Goal: Browse casually: Explore the website without a specific task or goal

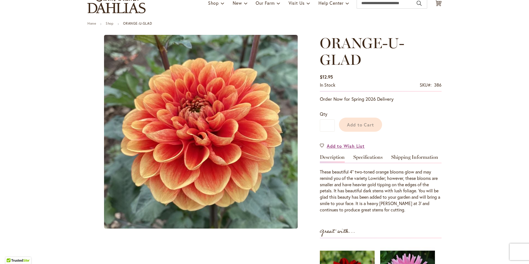
scroll to position [46, 0]
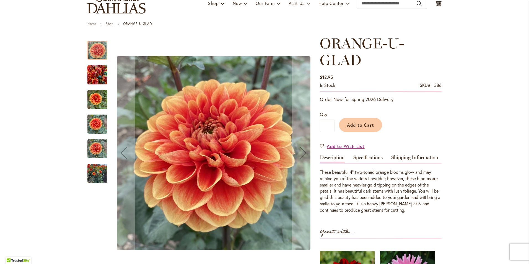
click at [96, 51] on div at bounding box center [97, 50] width 20 height 19
click at [95, 103] on img "Orange-U-Glad" at bounding box center [97, 99] width 20 height 27
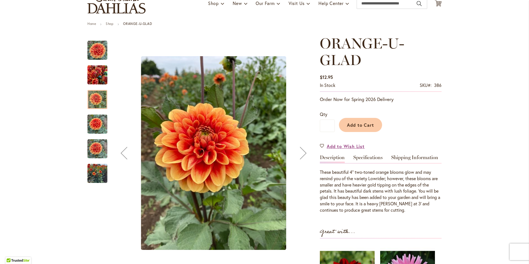
click at [120, 159] on div "Previous" at bounding box center [124, 153] width 22 height 22
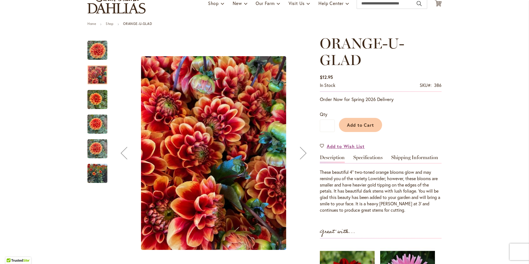
click at [120, 159] on div "Previous" at bounding box center [124, 153] width 22 height 22
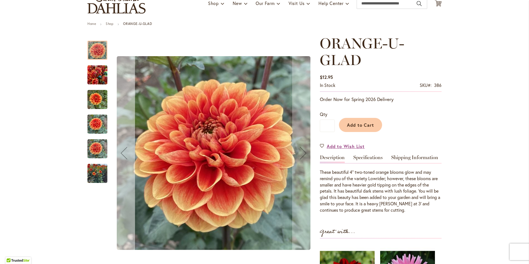
click at [120, 159] on div "Previous" at bounding box center [124, 153] width 22 height 22
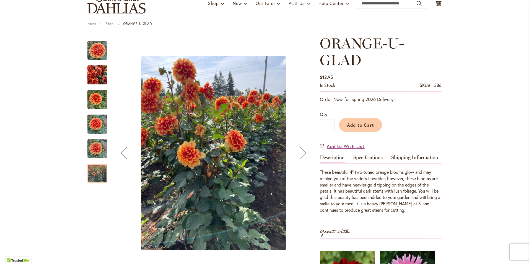
click at [120, 159] on div "Previous" at bounding box center [124, 153] width 22 height 22
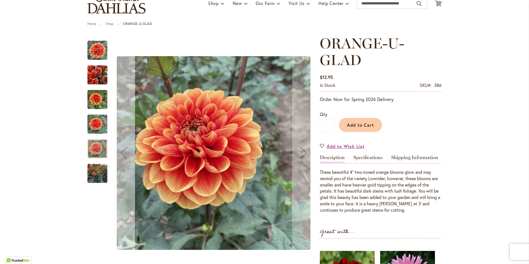
click at [120, 159] on div "Previous" at bounding box center [124, 153] width 22 height 22
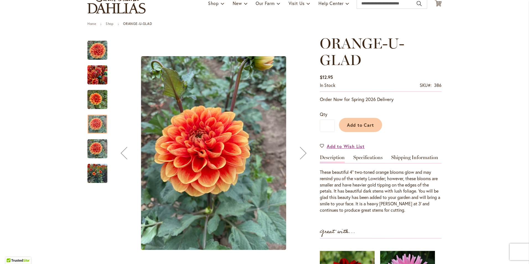
click at [120, 159] on div "Previous" at bounding box center [124, 153] width 22 height 22
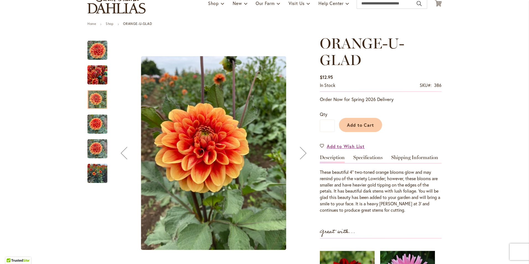
click at [120, 159] on div "Previous" at bounding box center [124, 153] width 22 height 22
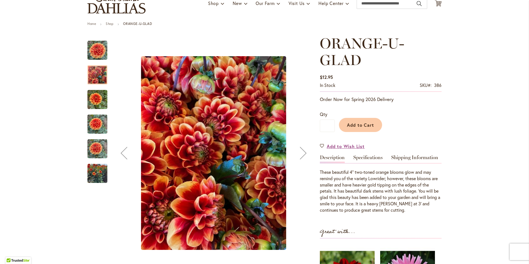
click at [120, 159] on div "Previous" at bounding box center [124, 153] width 22 height 22
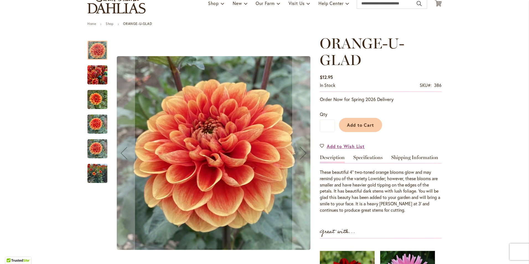
click at [94, 57] on div at bounding box center [97, 50] width 20 height 19
click at [95, 129] on img "Orange-U-Glad" at bounding box center [97, 124] width 20 height 27
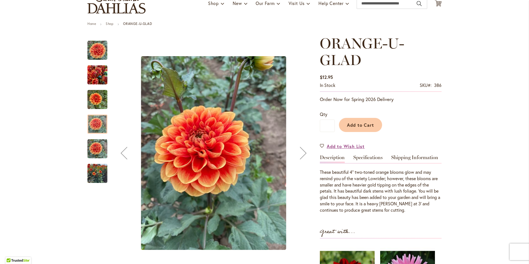
click at [93, 55] on img "Orange-U-Glad" at bounding box center [97, 50] width 20 height 20
